Goal: Obtain resource: Download file/media

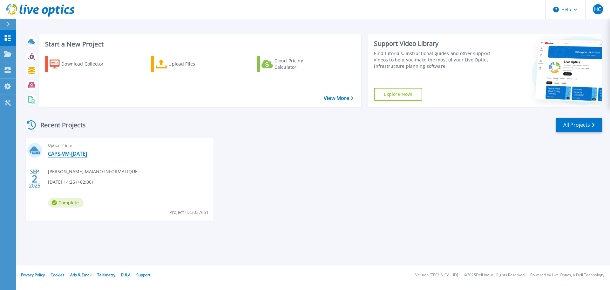
click at [74, 154] on link "CAPS-VM-[DATE]" at bounding box center [67, 153] width 39 height 6
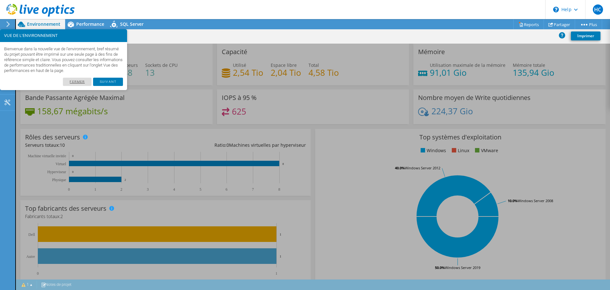
click at [82, 82] on link "Fermer" at bounding box center [77, 82] width 29 height 8
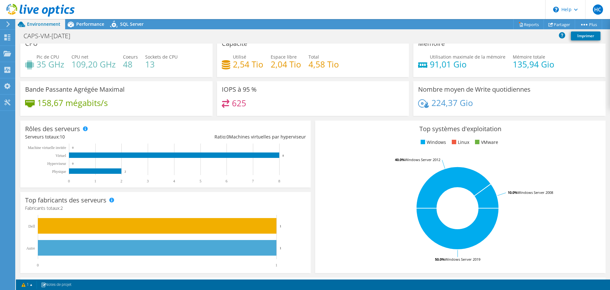
scroll to position [8, 0]
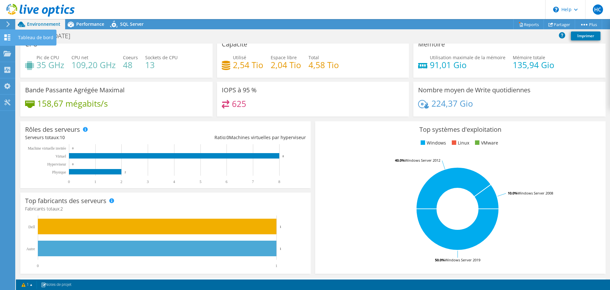
click at [5, 39] on use at bounding box center [7, 37] width 6 height 6
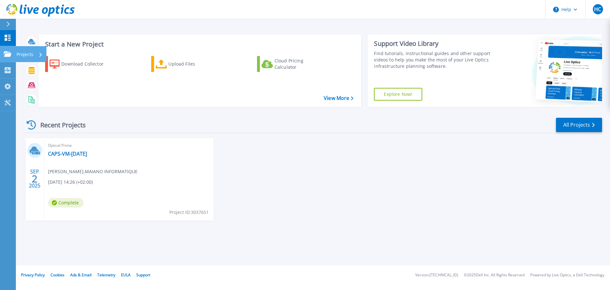
click at [6, 58] on link "Projects Projects" at bounding box center [8, 54] width 16 height 16
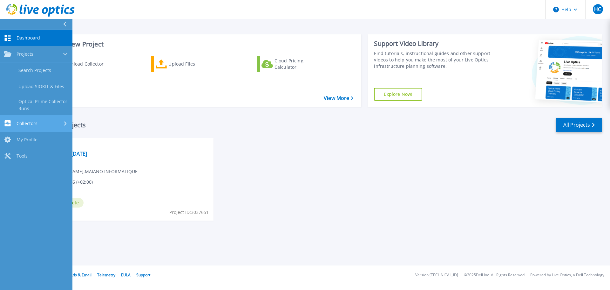
click at [33, 125] on span "Collectors" at bounding box center [27, 124] width 21 height 6
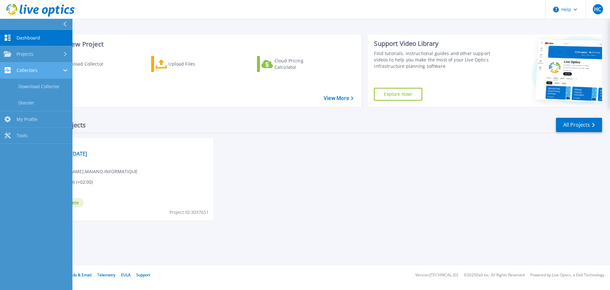
click at [44, 78] on link "Collectors Collectors" at bounding box center [36, 70] width 72 height 16
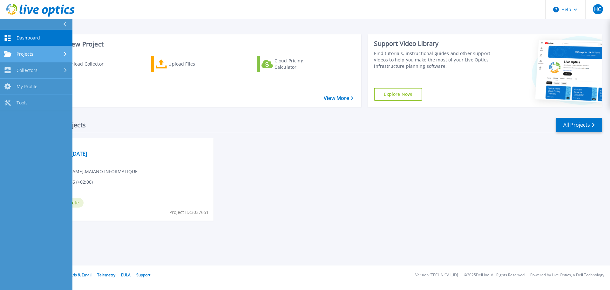
click at [45, 56] on div "Projects" at bounding box center [36, 54] width 65 height 6
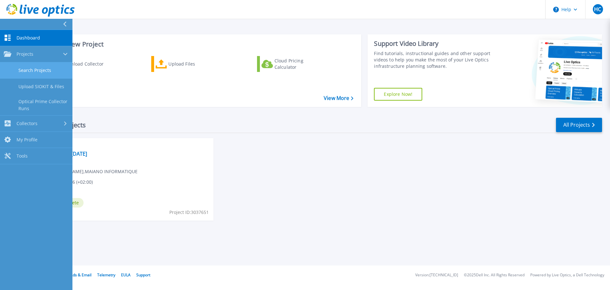
click at [43, 72] on link "Search Projects" at bounding box center [36, 70] width 72 height 16
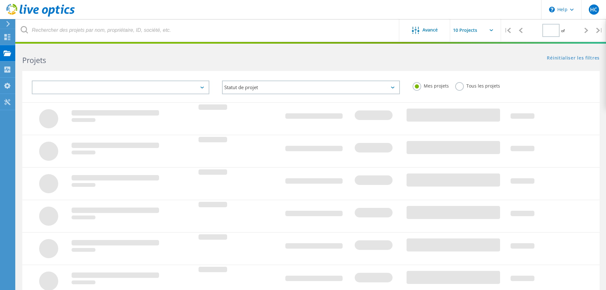
type input "1"
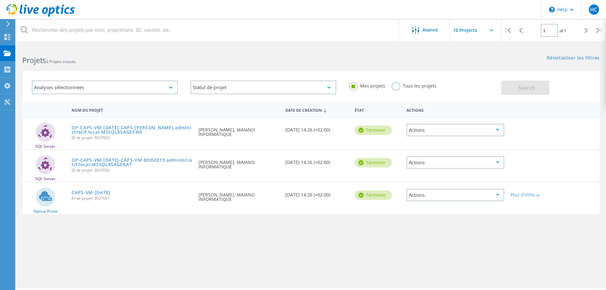
click at [419, 129] on div "Actions" at bounding box center [455, 130] width 98 height 12
click at [531, 145] on div "SQL Server OP-CAPS-VM-AD2019-CAPS-VM-PAYE.administratif.local-MSSQL$SAGEPAIE ID…" at bounding box center [310, 133] width 577 height 32
click at [84, 190] on link "CAPS-VM-[DATE]" at bounding box center [91, 192] width 39 height 4
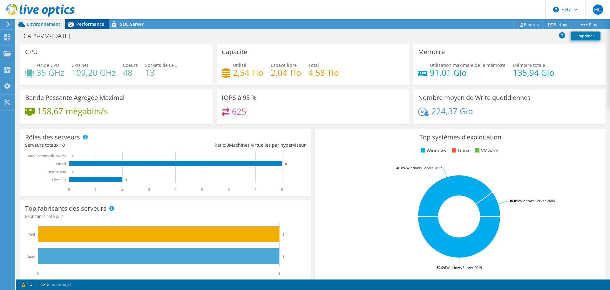
click at [75, 28] on icon at bounding box center [70, 24] width 11 height 11
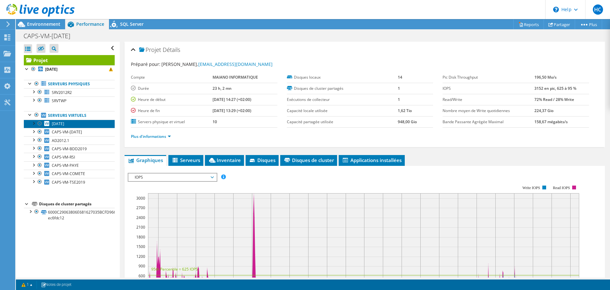
click at [59, 123] on span "AD2012" at bounding box center [58, 123] width 12 height 5
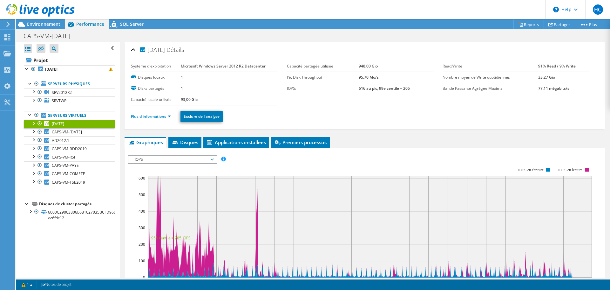
click at [34, 21] on div at bounding box center [37, 10] width 75 height 21
click at [33, 24] on span "Environnement" at bounding box center [43, 24] width 33 height 6
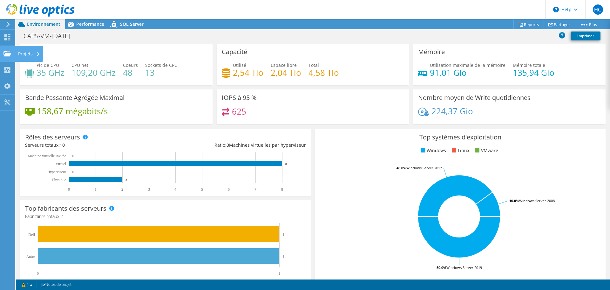
click at [10, 54] on use at bounding box center [7, 53] width 8 height 5
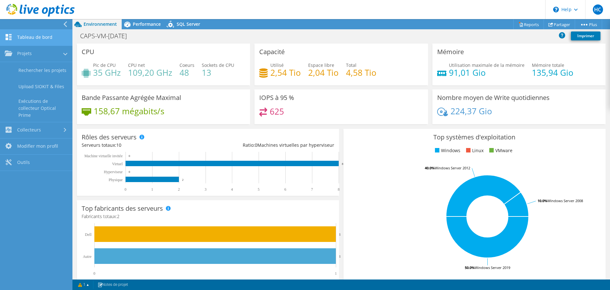
click at [47, 40] on link "Tableau de bord" at bounding box center [36, 38] width 72 height 16
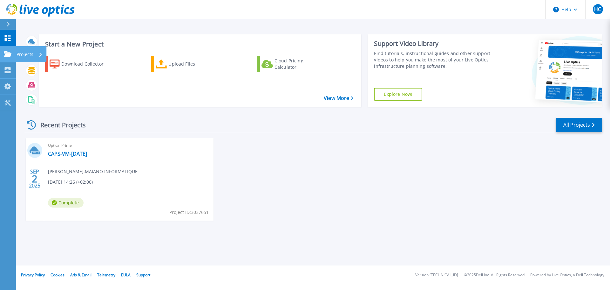
click at [6, 53] on icon at bounding box center [8, 53] width 8 height 5
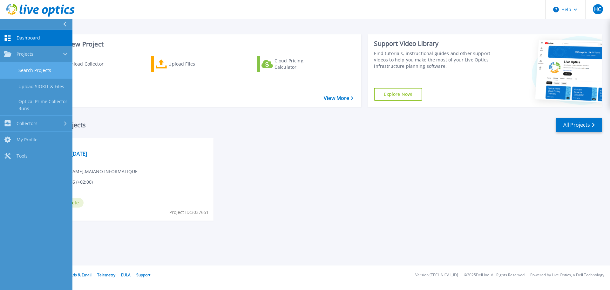
click at [37, 70] on link "Search Projects" at bounding box center [36, 70] width 72 height 16
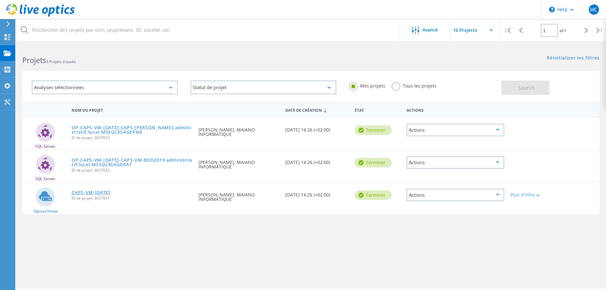
click at [95, 193] on link "CAPS-VM-[DATE]" at bounding box center [91, 192] width 39 height 4
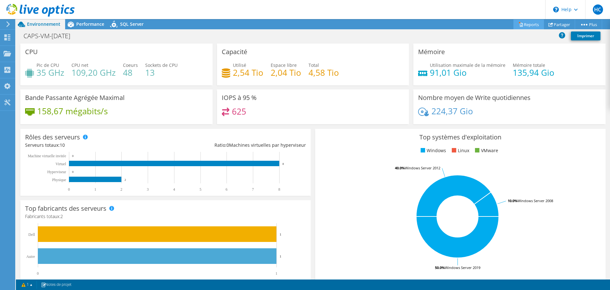
click at [534, 24] on link "Reports" at bounding box center [529, 24] width 31 height 10
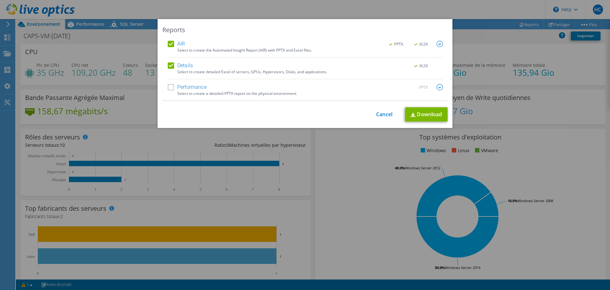
click at [189, 86] on label "Performance" at bounding box center [187, 87] width 39 height 6
click at [0, 0] on input "Performance" at bounding box center [0, 0] width 0 height 0
click at [427, 117] on link "Download" at bounding box center [426, 114] width 43 height 14
click at [387, 114] on link "Cancel" at bounding box center [384, 114] width 16 height 6
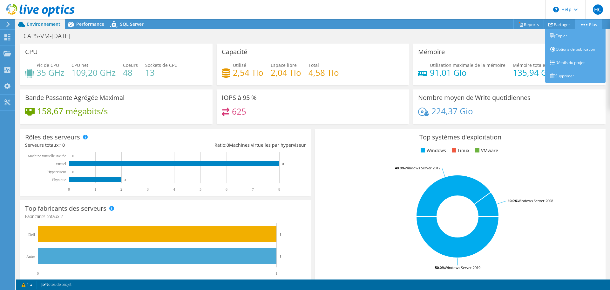
click at [582, 24] on icon at bounding box center [585, 25] width 6 height 2
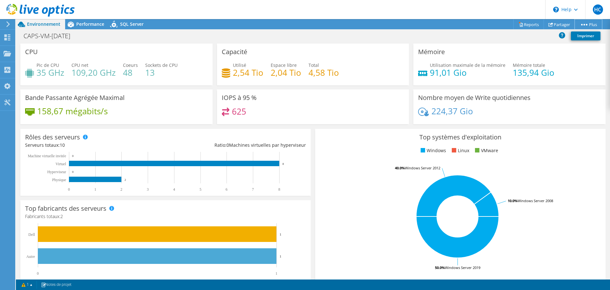
scroll to position [135, 0]
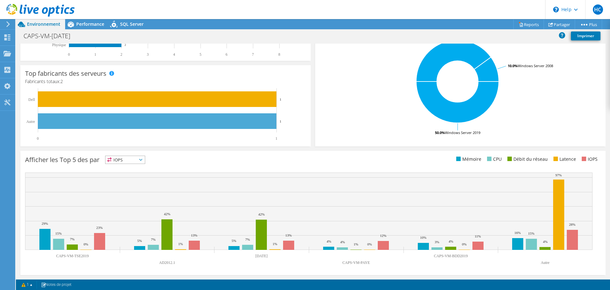
click at [555, 192] on rect at bounding box center [559, 214] width 11 height 70
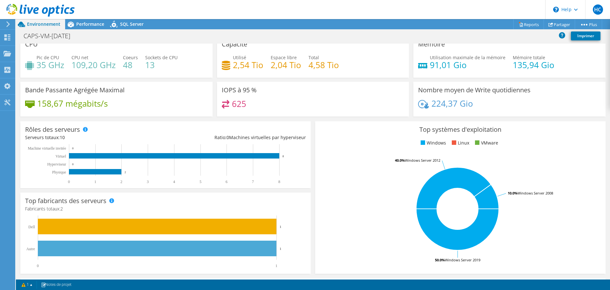
scroll to position [0, 0]
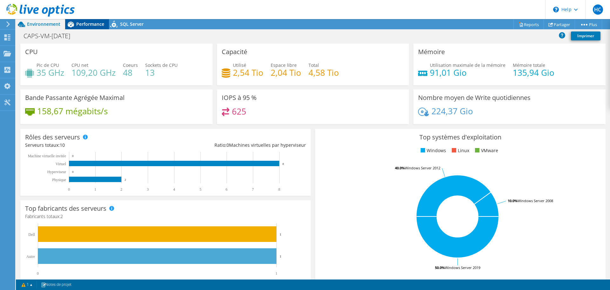
click at [93, 23] on span "Performance" at bounding box center [90, 24] width 28 height 6
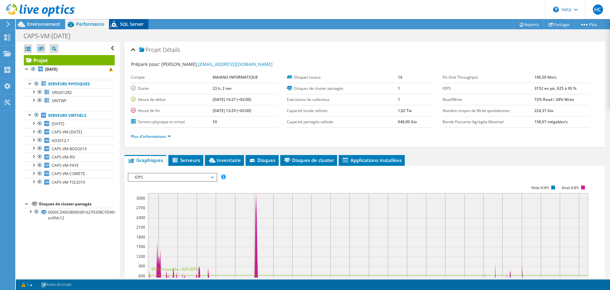
click at [128, 23] on span "SQL Server" at bounding box center [132, 24] width 24 height 6
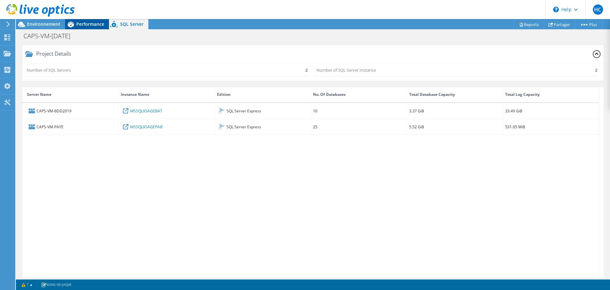
click at [87, 26] on span "Performance" at bounding box center [90, 24] width 28 height 6
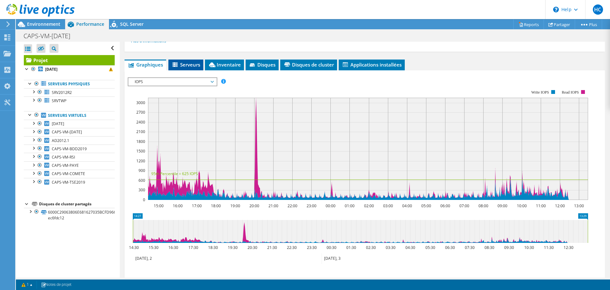
click at [193, 60] on li "Serveurs" at bounding box center [186, 64] width 35 height 11
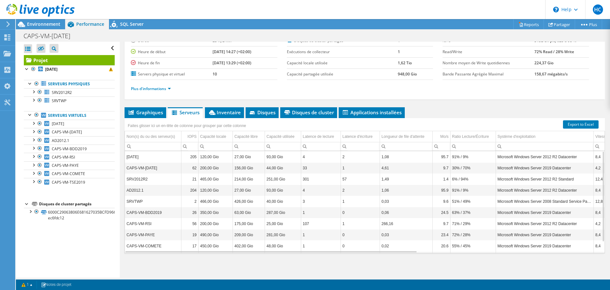
scroll to position [12, 0]
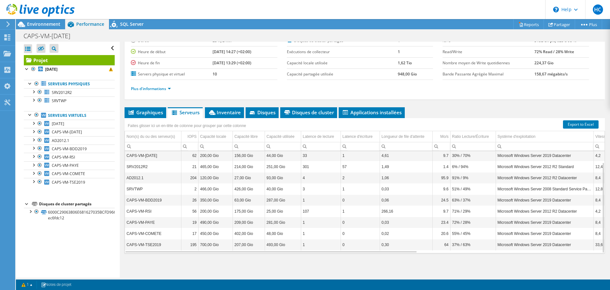
click at [230, 106] on div "Projet Détails Préparé pour: [PERSON_NAME], [EMAIL_ADDRESS][DOMAIN_NAME] Compte…" at bounding box center [365, 135] width 490 height 283
click at [229, 114] on span "Inventaire" at bounding box center [224, 112] width 33 height 6
